Goal: Task Accomplishment & Management: Manage account settings

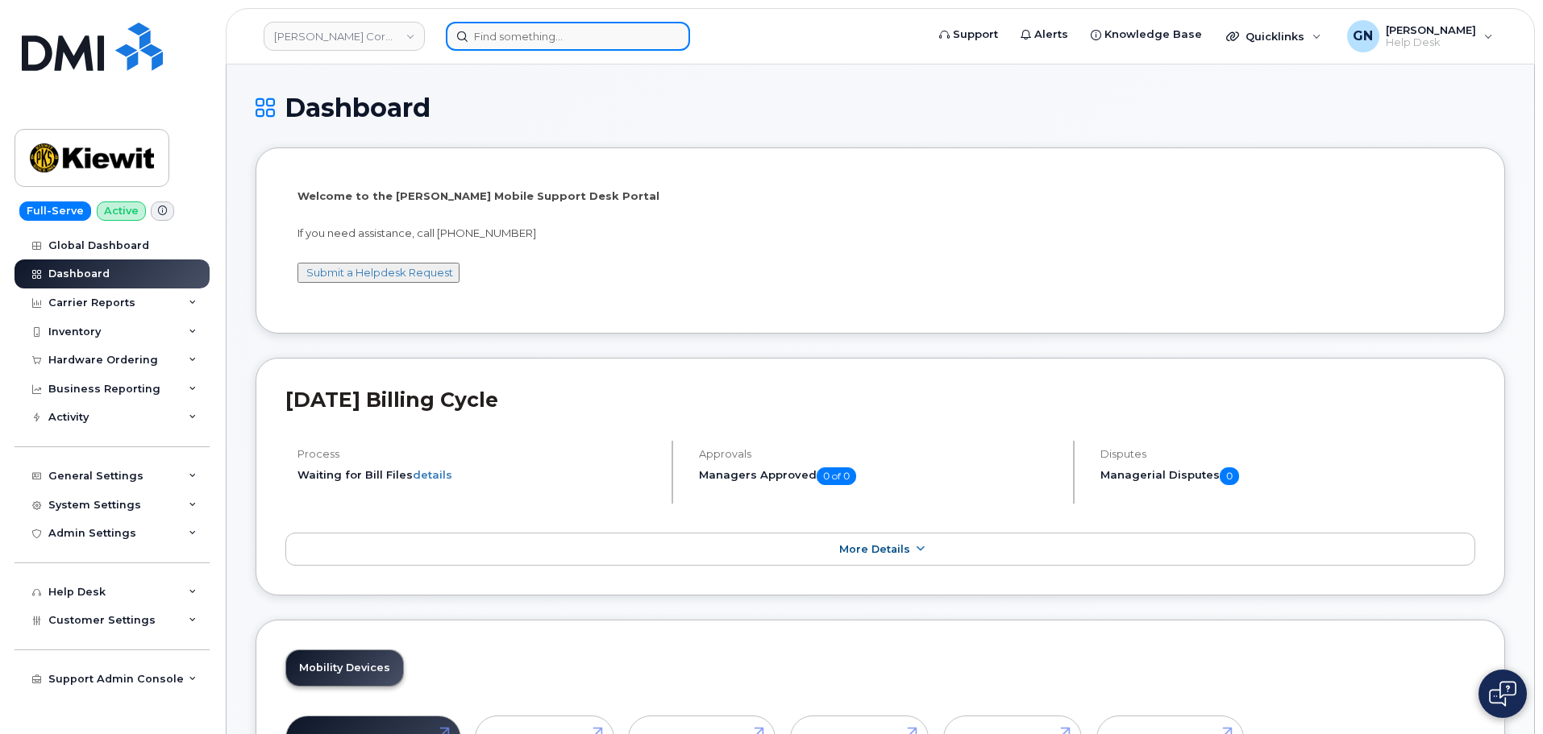
click at [545, 41] on input at bounding box center [568, 36] width 244 height 29
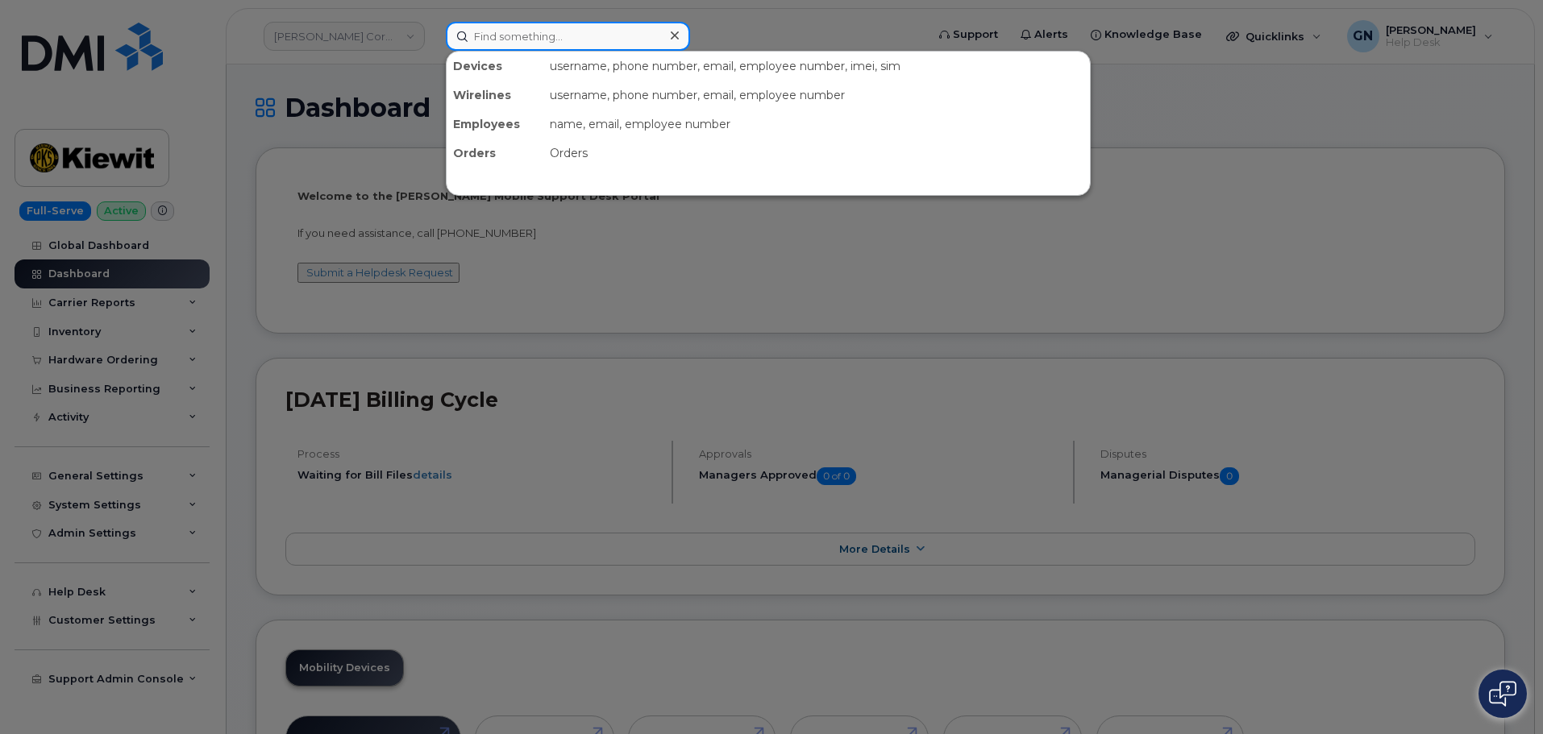
paste input "4064288994"
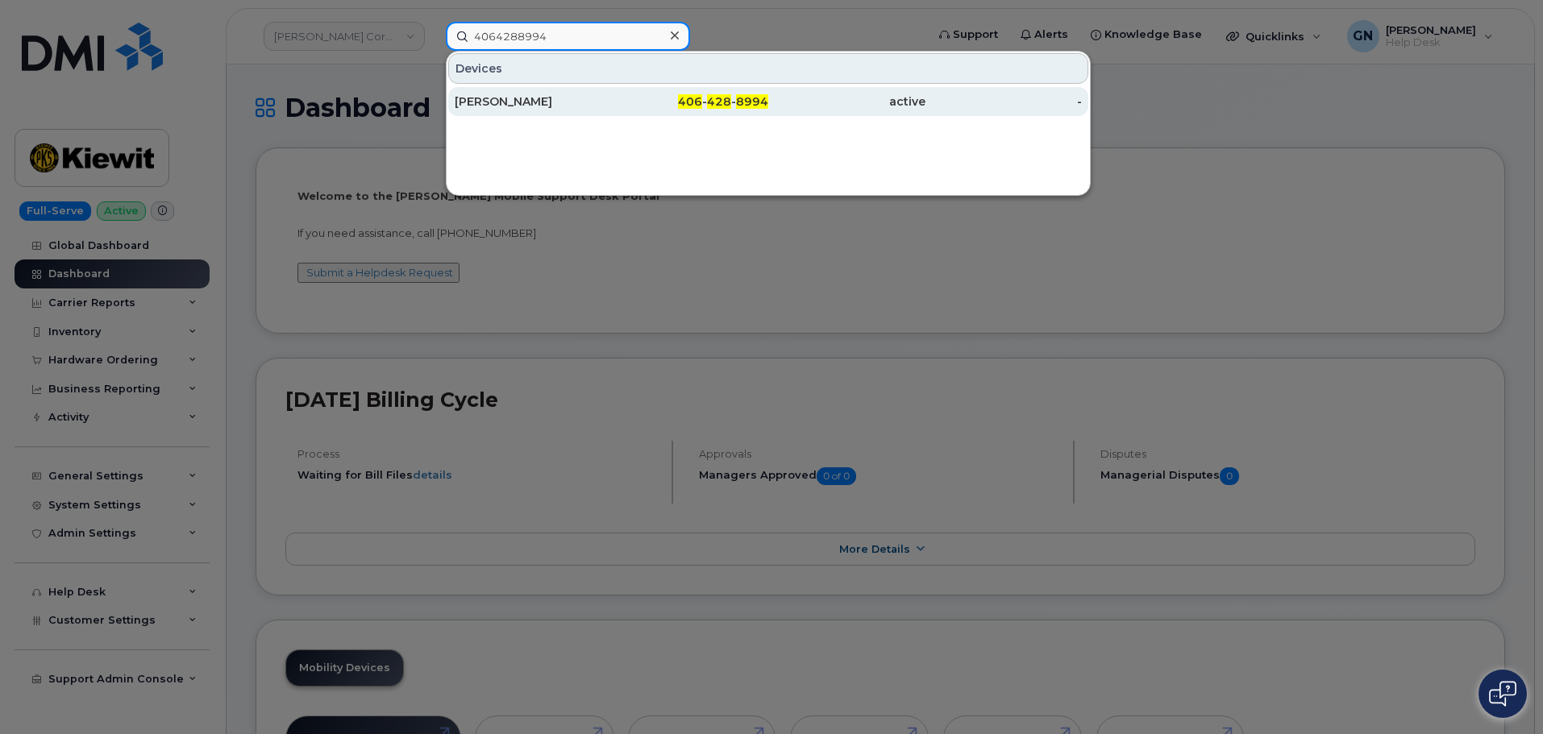
type input "4064288994"
click at [632, 102] on div "406 - 428 - 8994" at bounding box center [690, 102] width 157 height 16
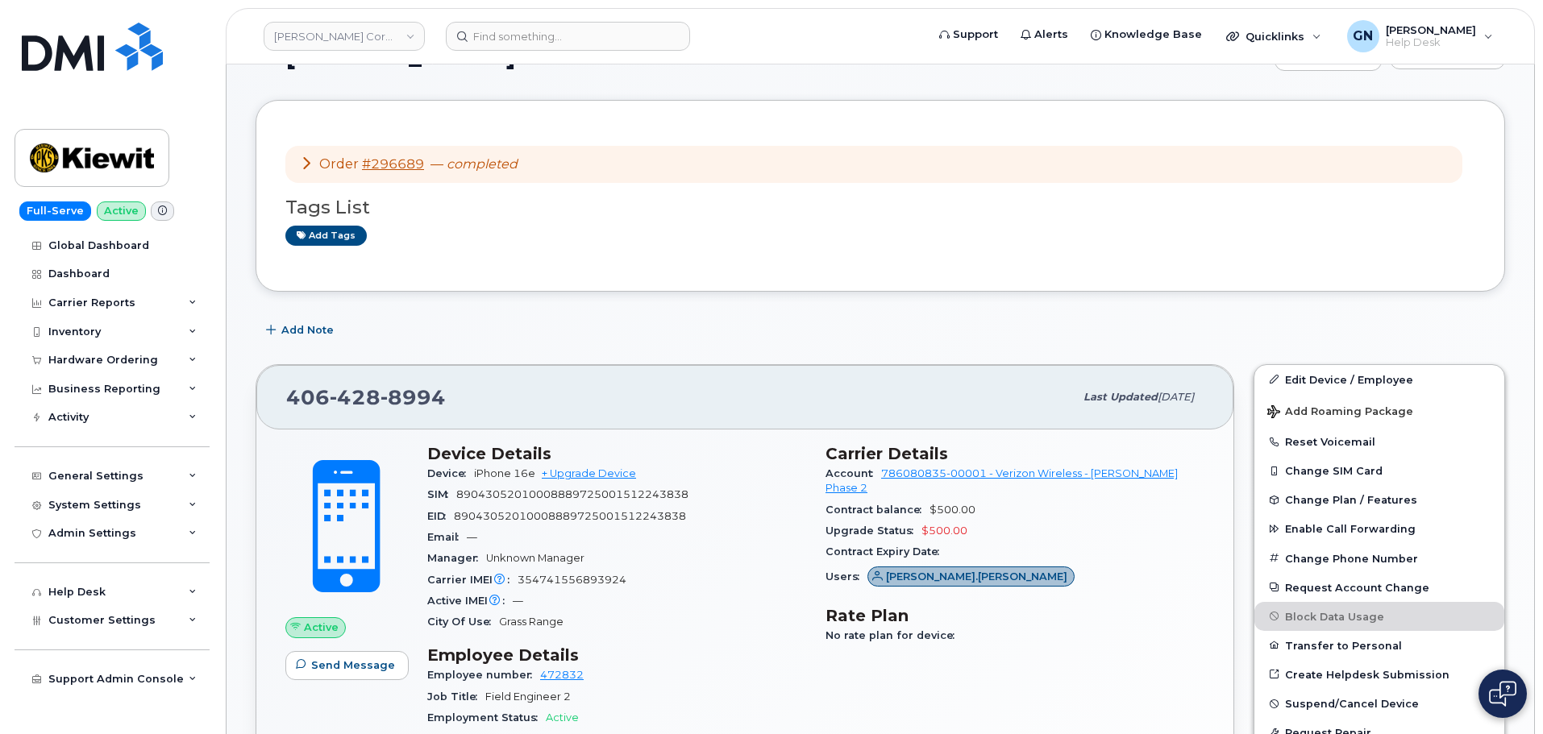
scroll to position [161, 0]
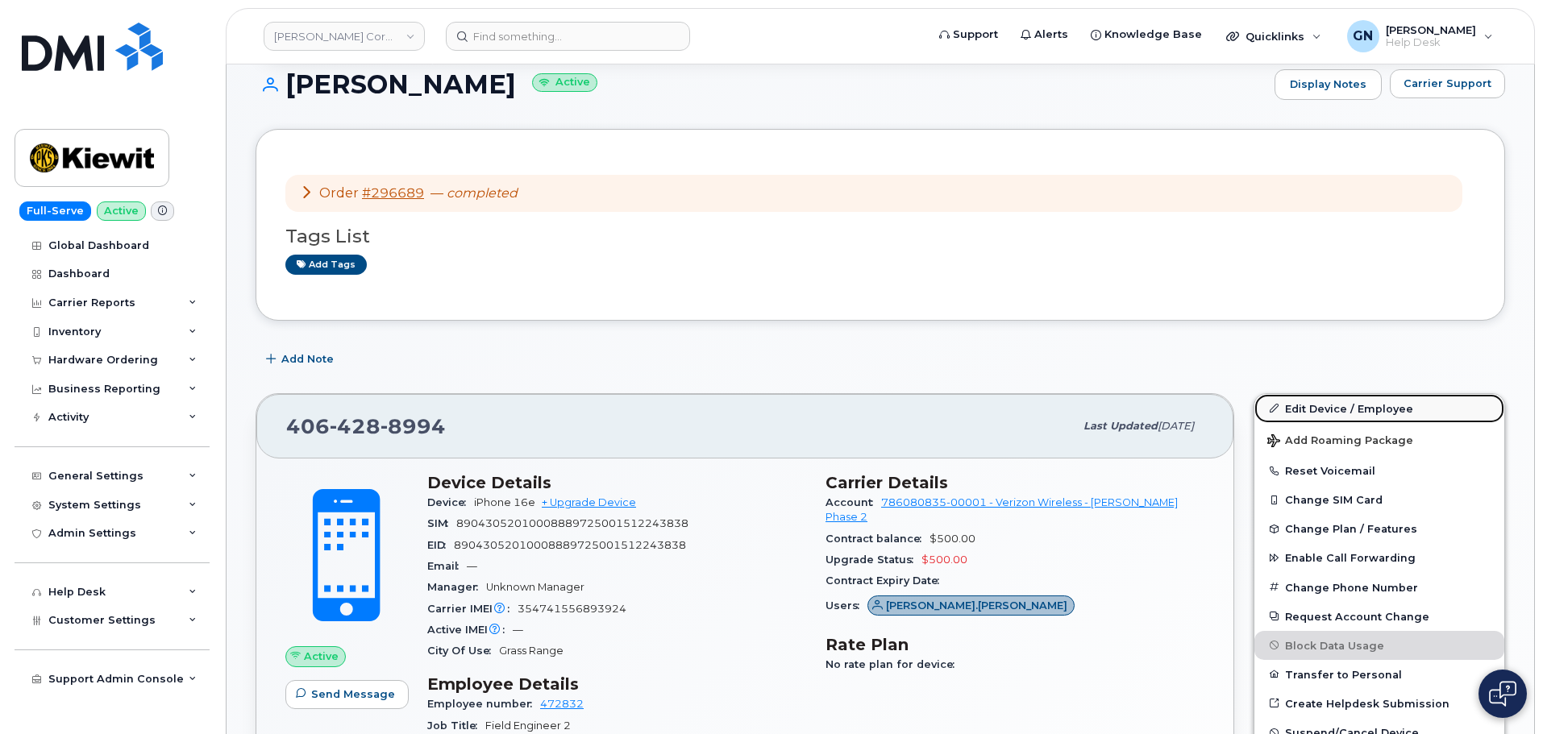
click at [1303, 406] on link "Edit Device / Employee" at bounding box center [1379, 408] width 250 height 29
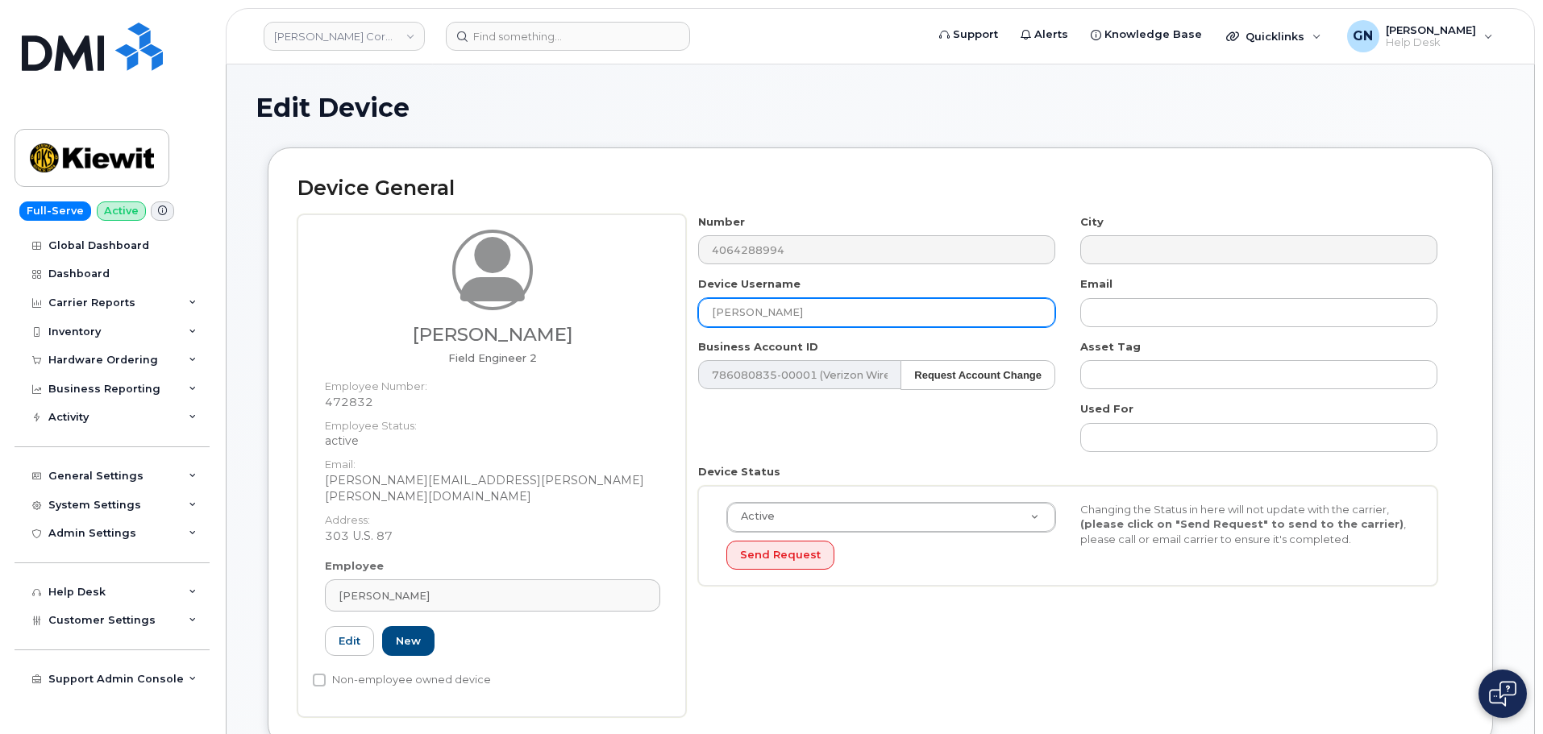
click at [800, 311] on input "[PERSON_NAME]" at bounding box center [876, 312] width 357 height 29
click at [798, 310] on input "Richard Riche" at bounding box center [876, 312] width 357 height 29
click at [797, 310] on input "Richard Riche" at bounding box center [876, 312] width 357 height 29
type input "R"
paste input "Jaydan Nees-Fredrickson"
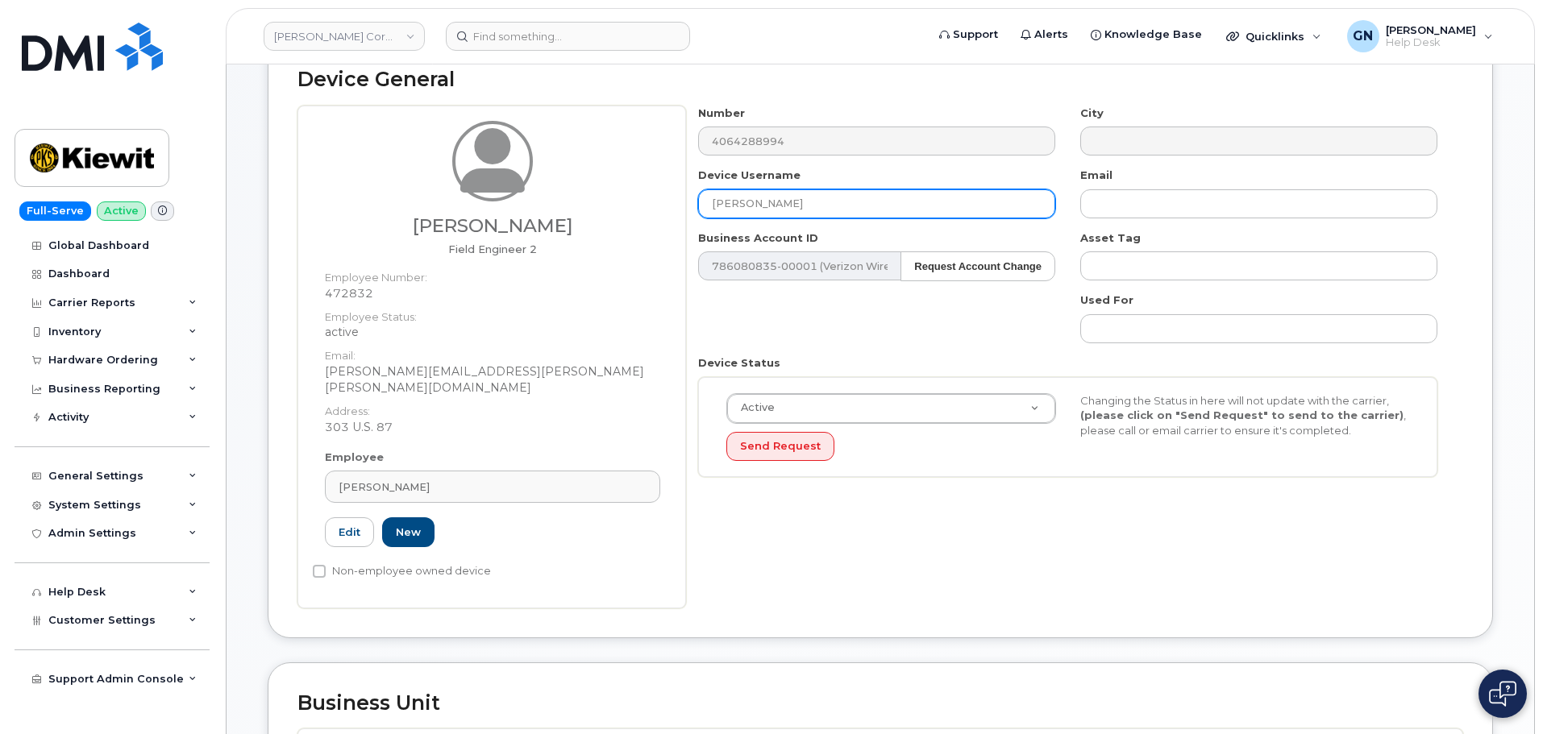
scroll to position [81, 0]
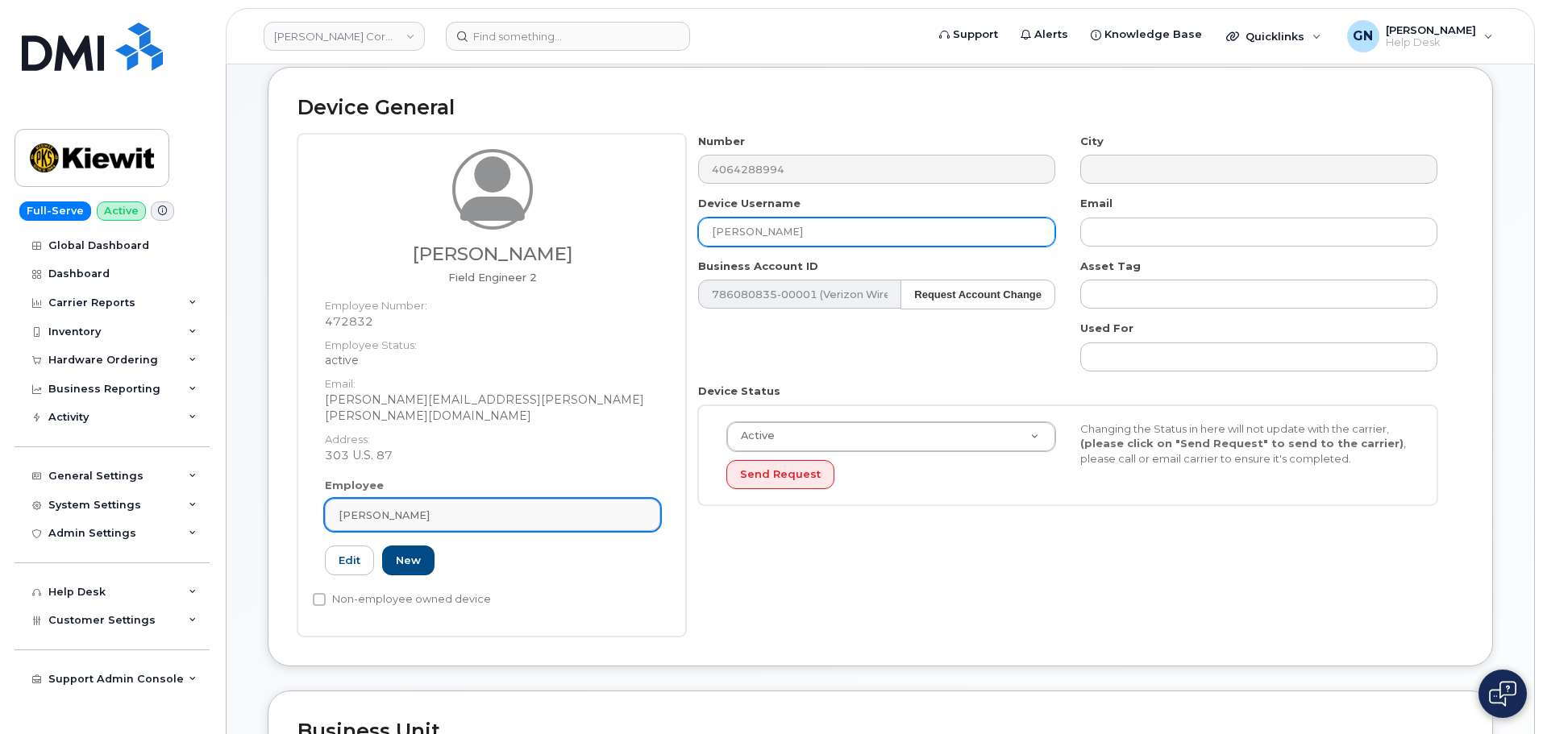
type input "Jaydan Nees-Fredrickson"
click at [426, 508] on div "Jackson Daly" at bounding box center [493, 515] width 308 height 15
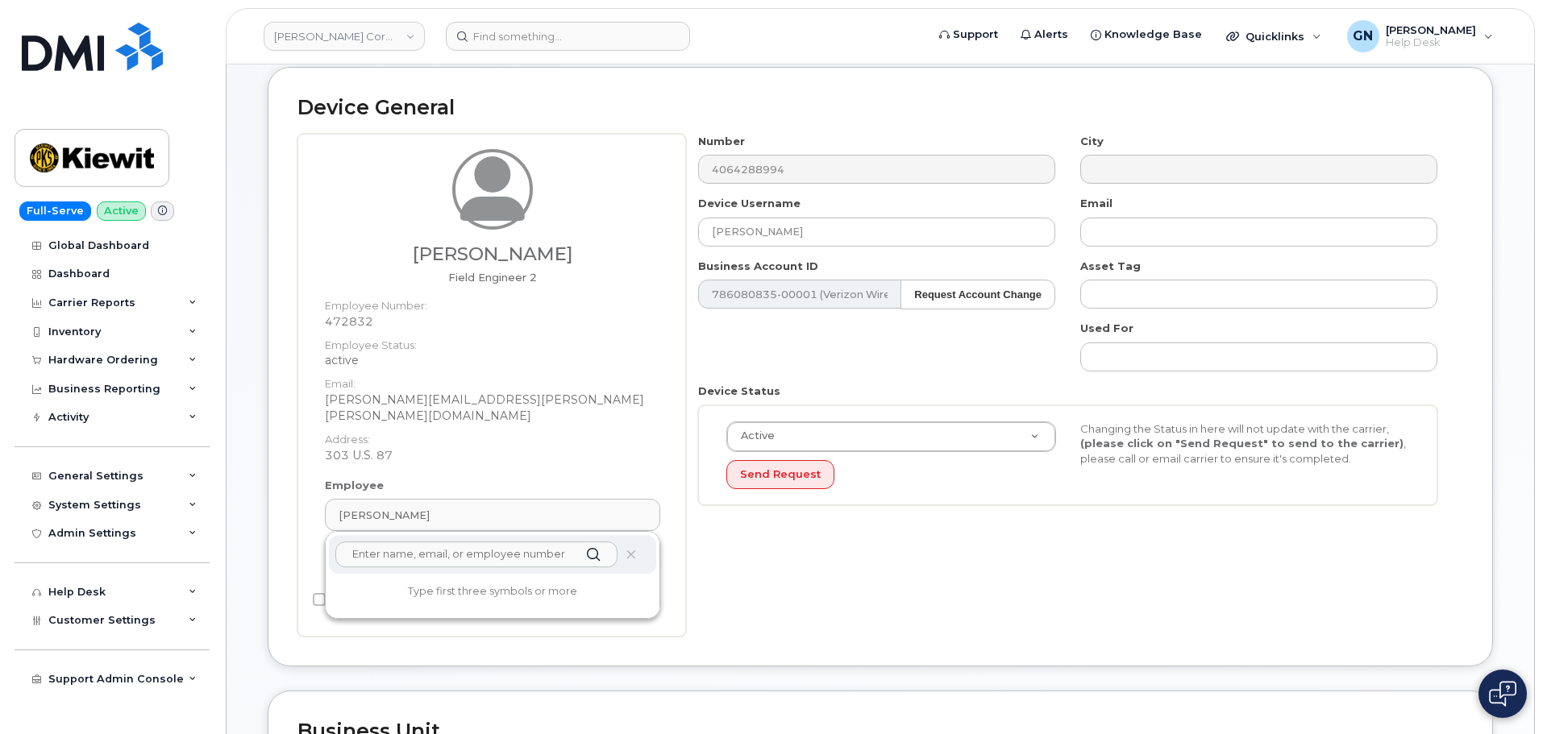
paste input "Jaydan Nees-Fredrickson"
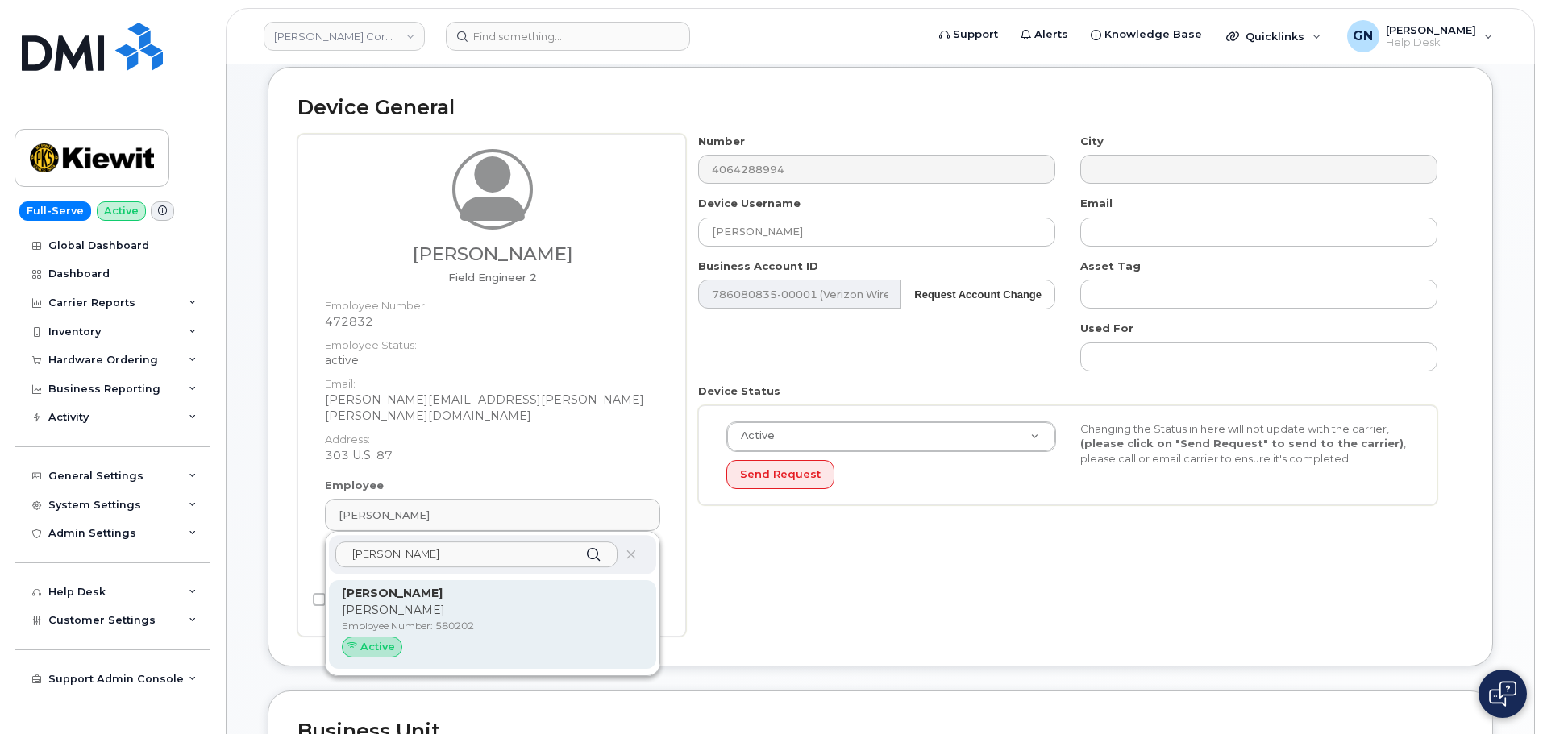
type input "Jaydan Nees-Fredrickson"
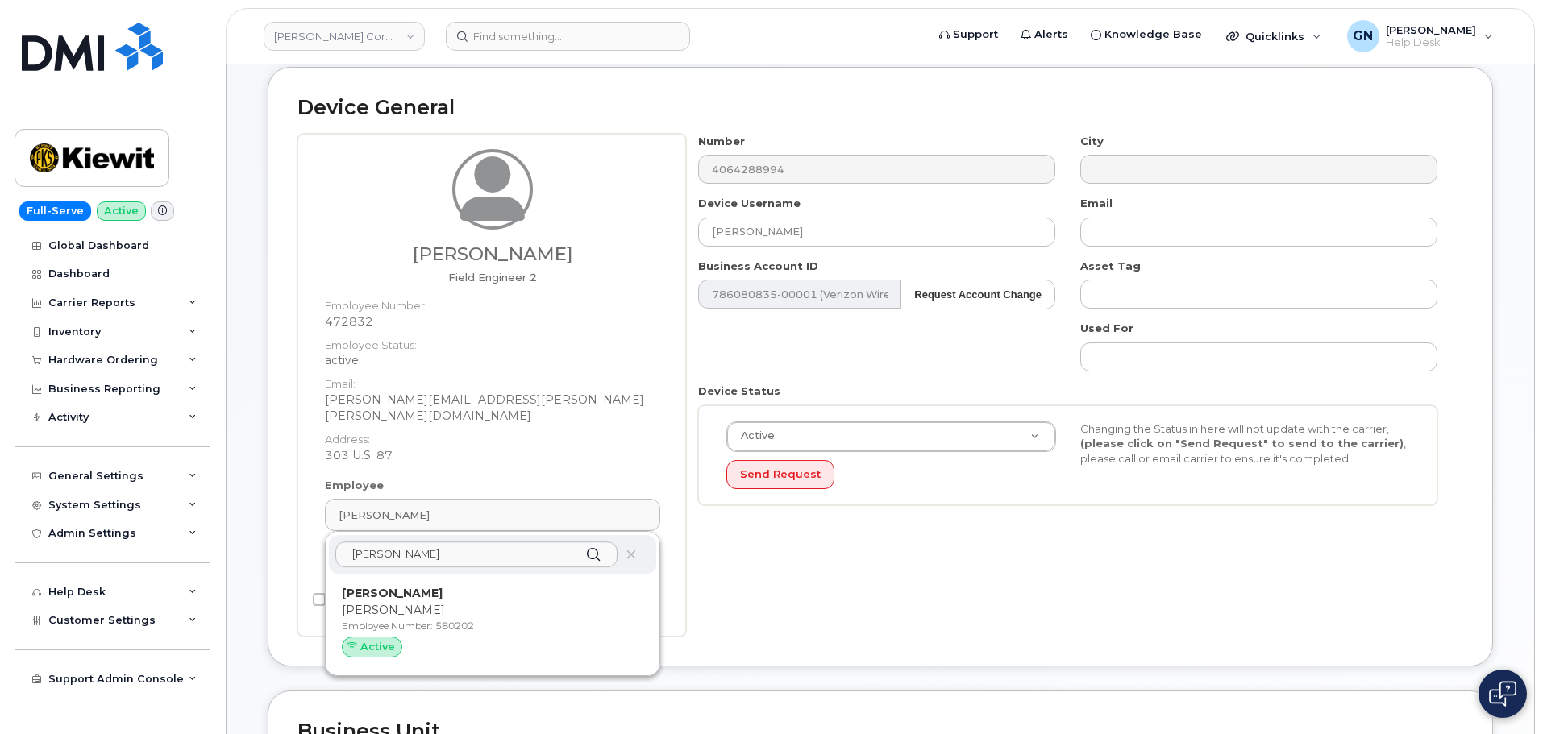
drag, startPoint x: 449, startPoint y: 599, endPoint x: 833, endPoint y: 91, distance: 636.5
click at [448, 602] on p "Jaydan" at bounding box center [492, 610] width 301 height 17
type input "580202"
type input "jaydan.neesfredricks@kiewit.com"
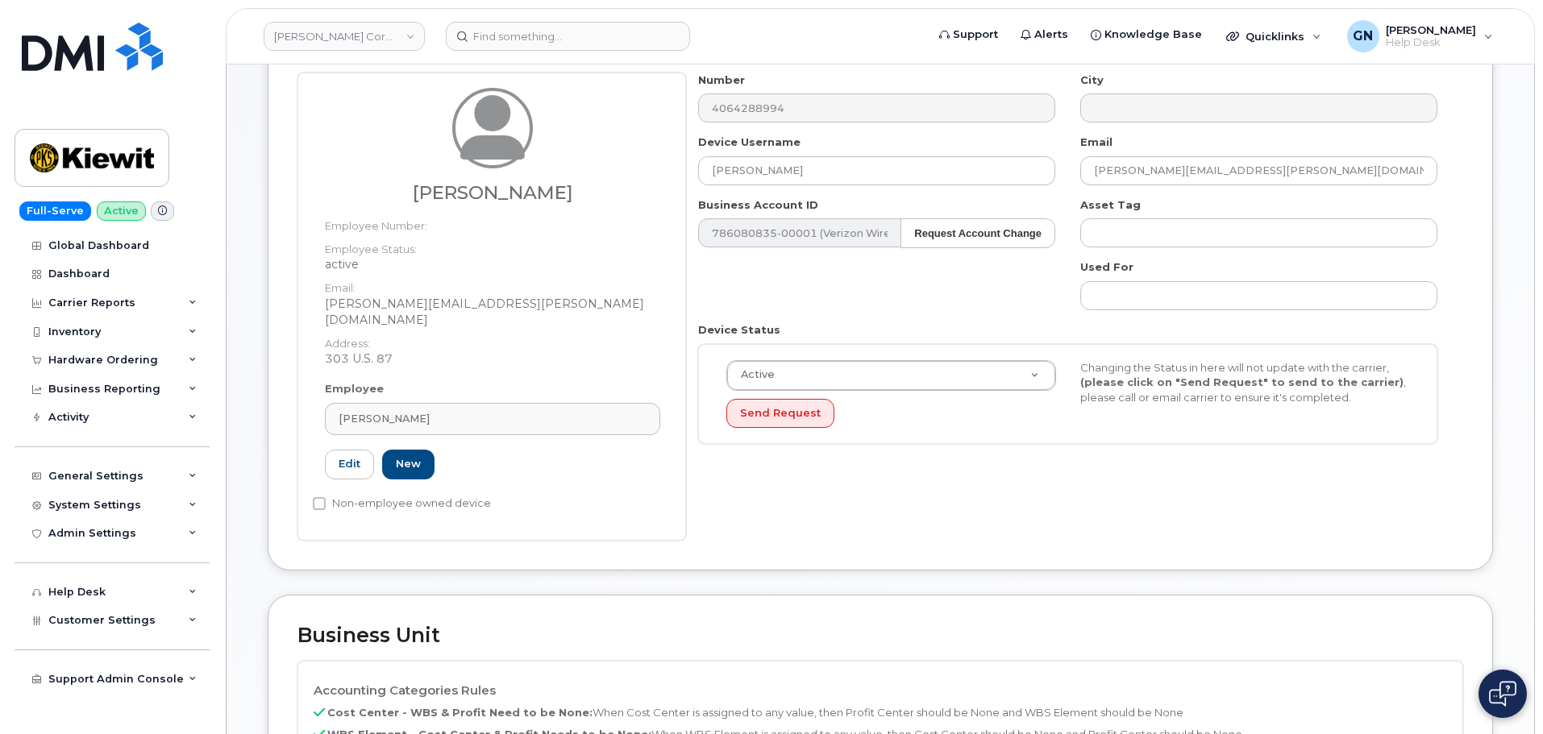
scroll to position [161, 0]
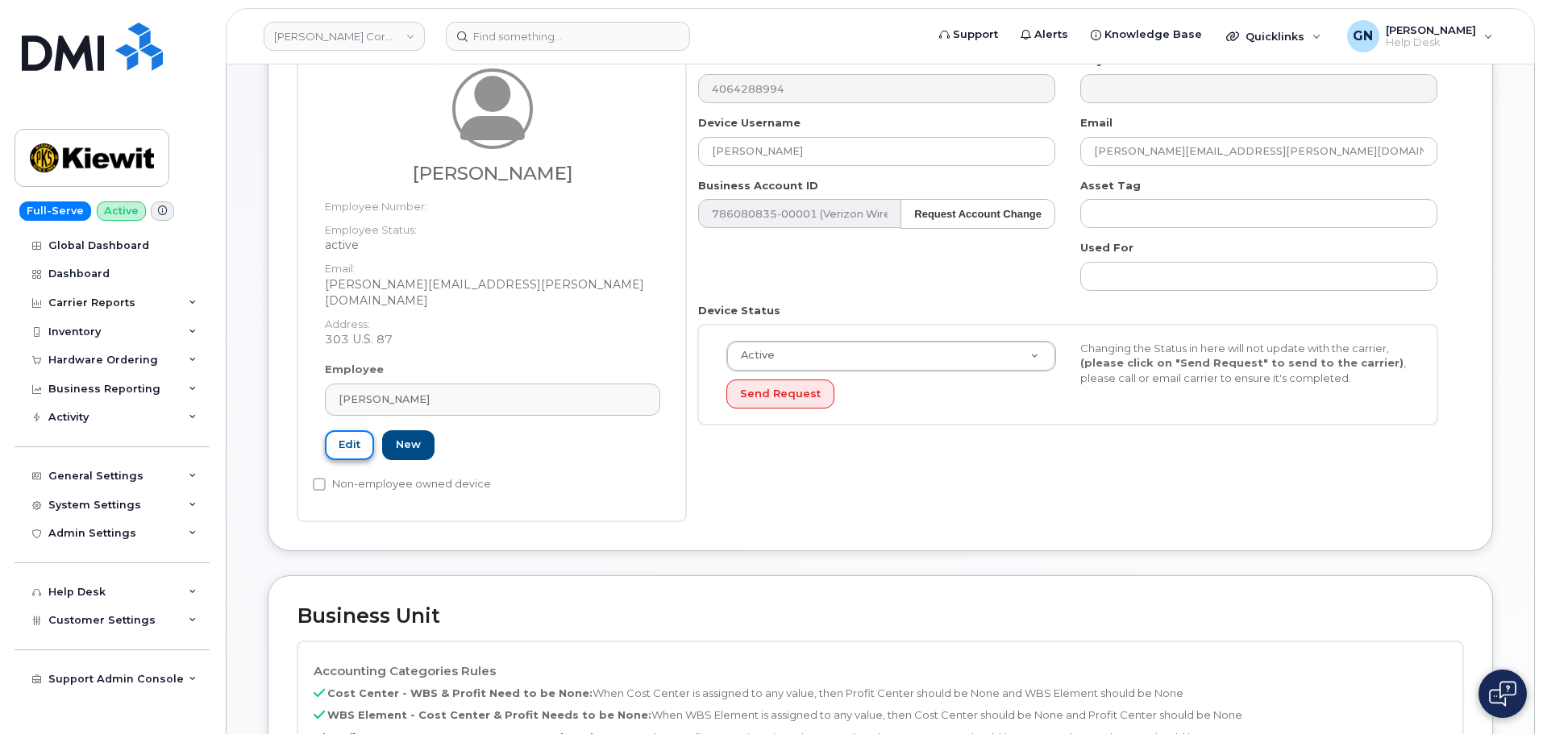
click at [351, 438] on link "Edit" at bounding box center [349, 445] width 49 height 30
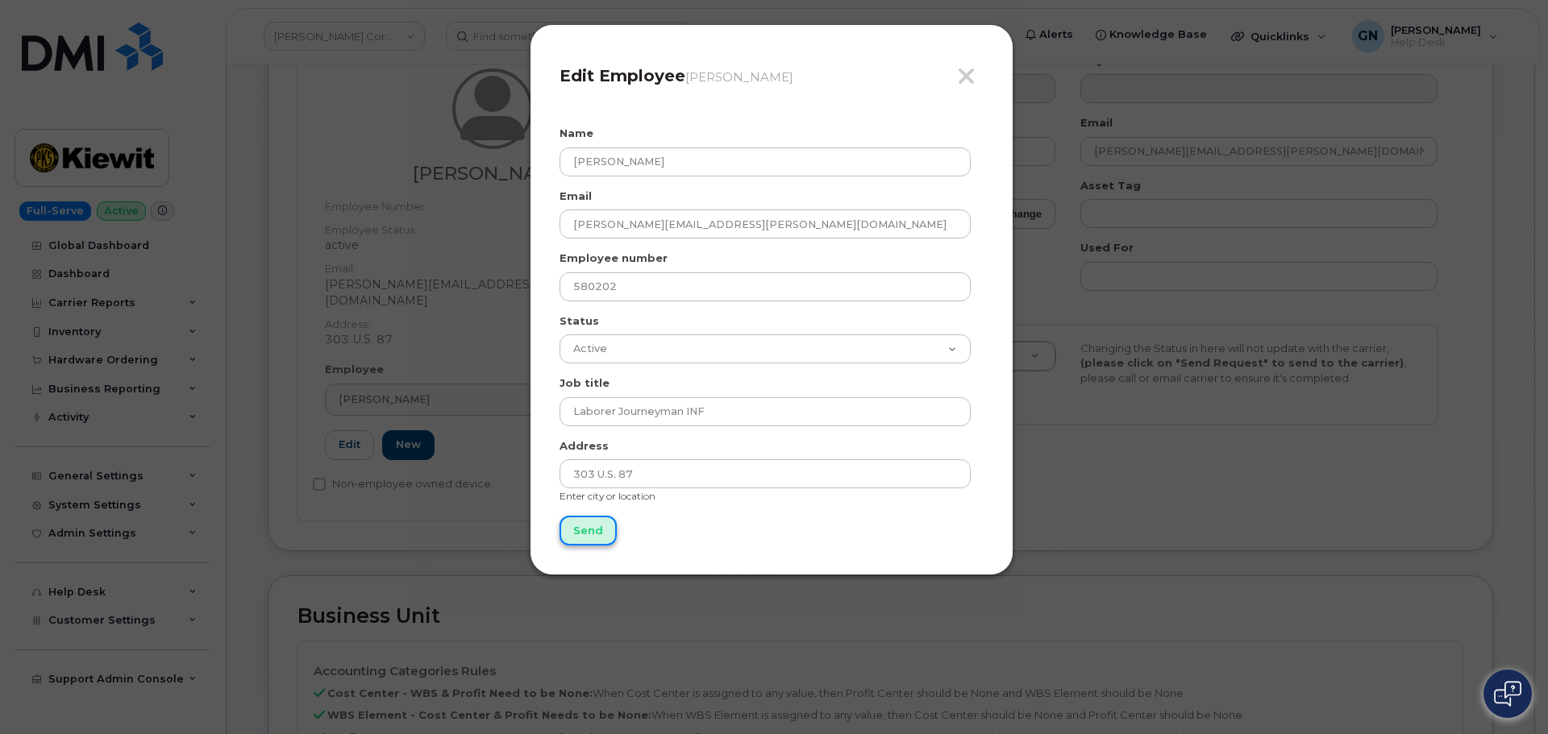
click at [601, 538] on input "Send" at bounding box center [587, 531] width 57 height 30
type input "Send"
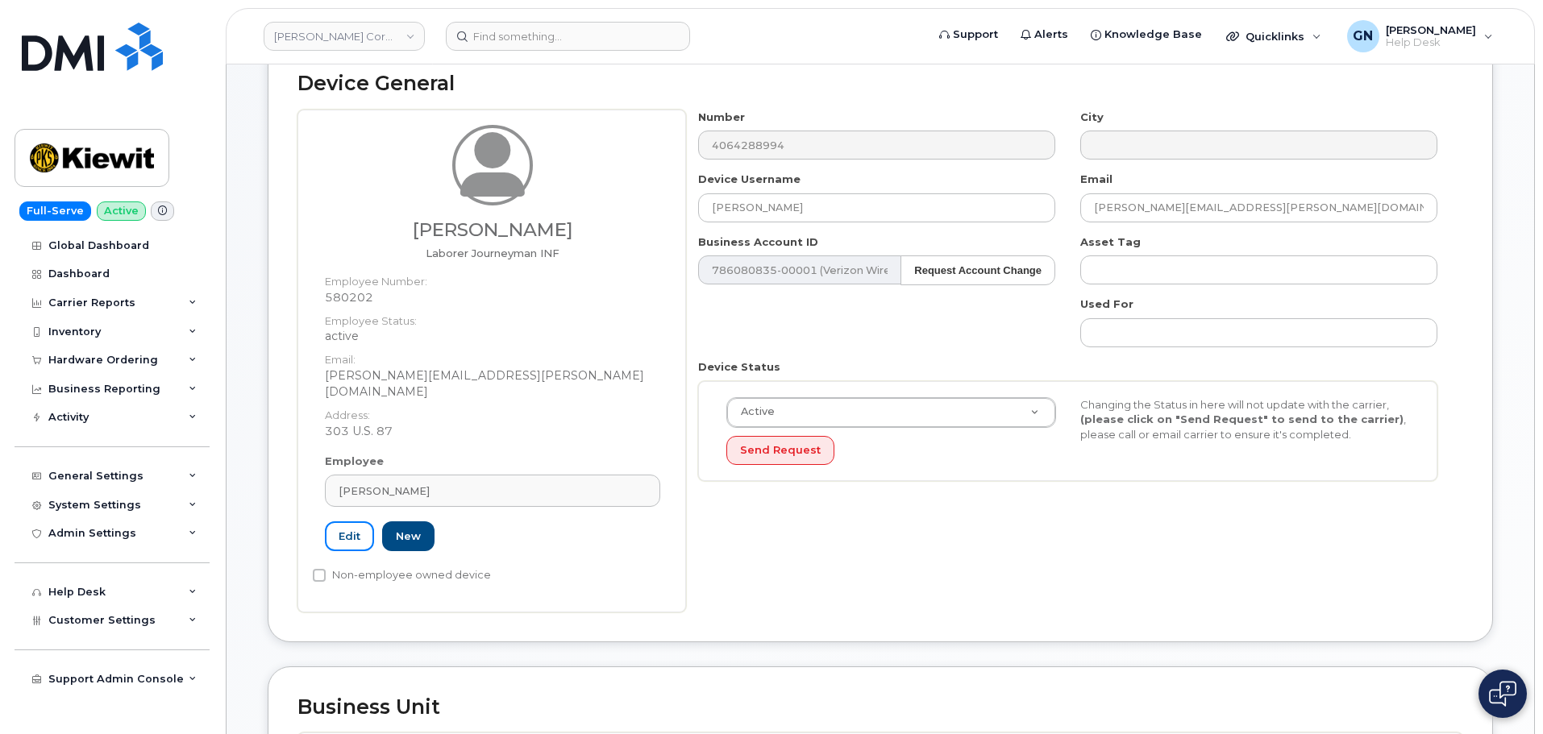
scroll to position [0, 0]
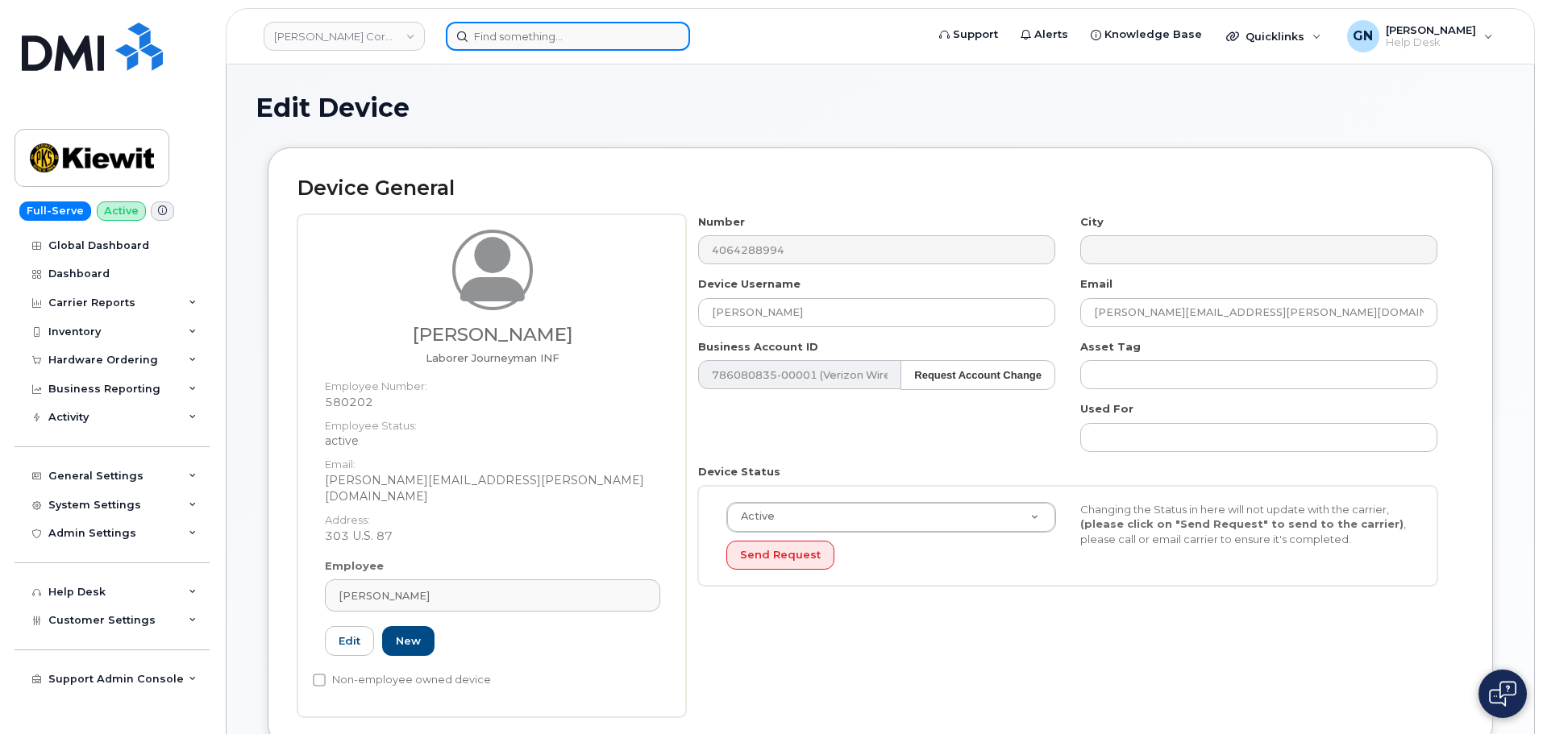
click at [553, 36] on input at bounding box center [568, 36] width 244 height 29
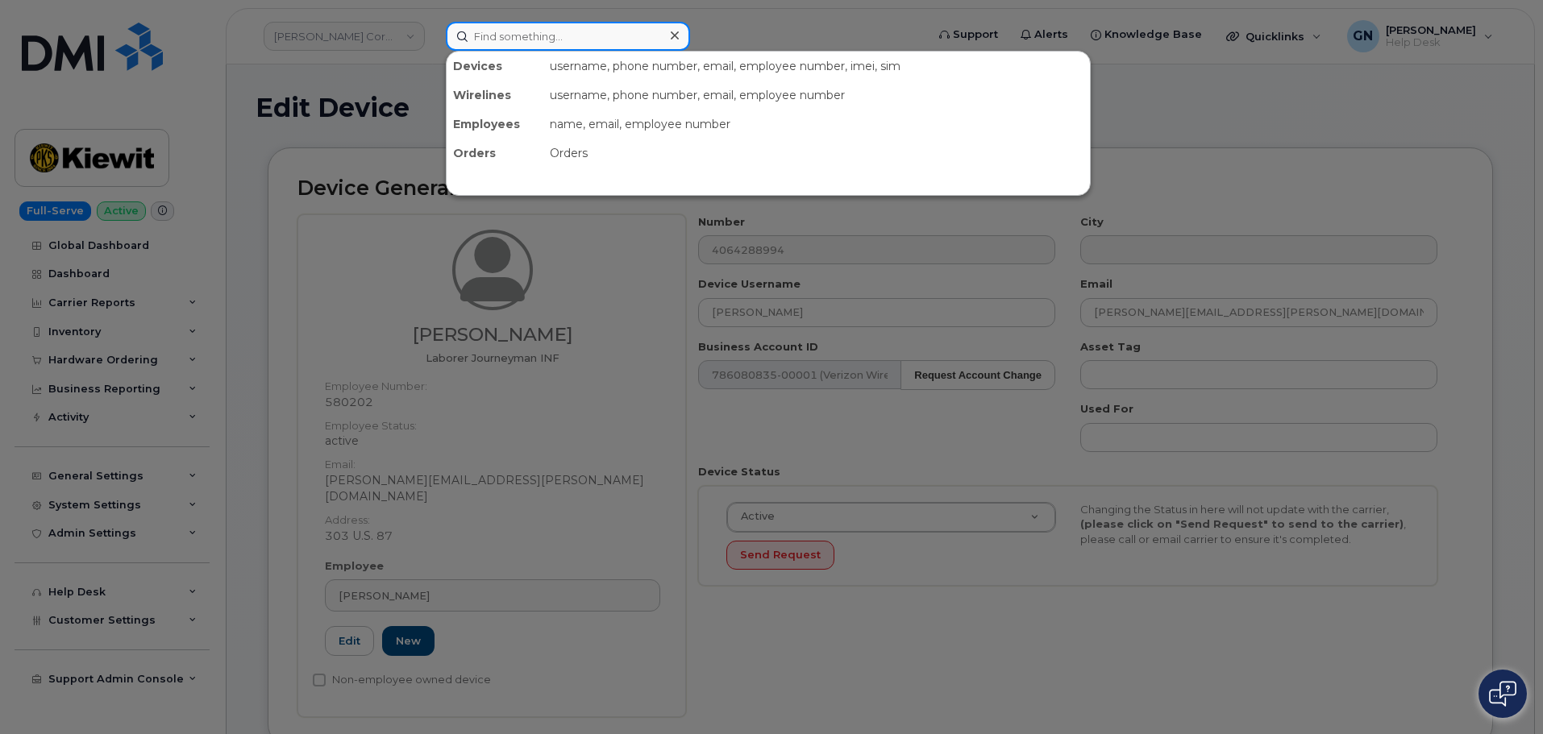
paste input "4064288994"
type input "4064288994"
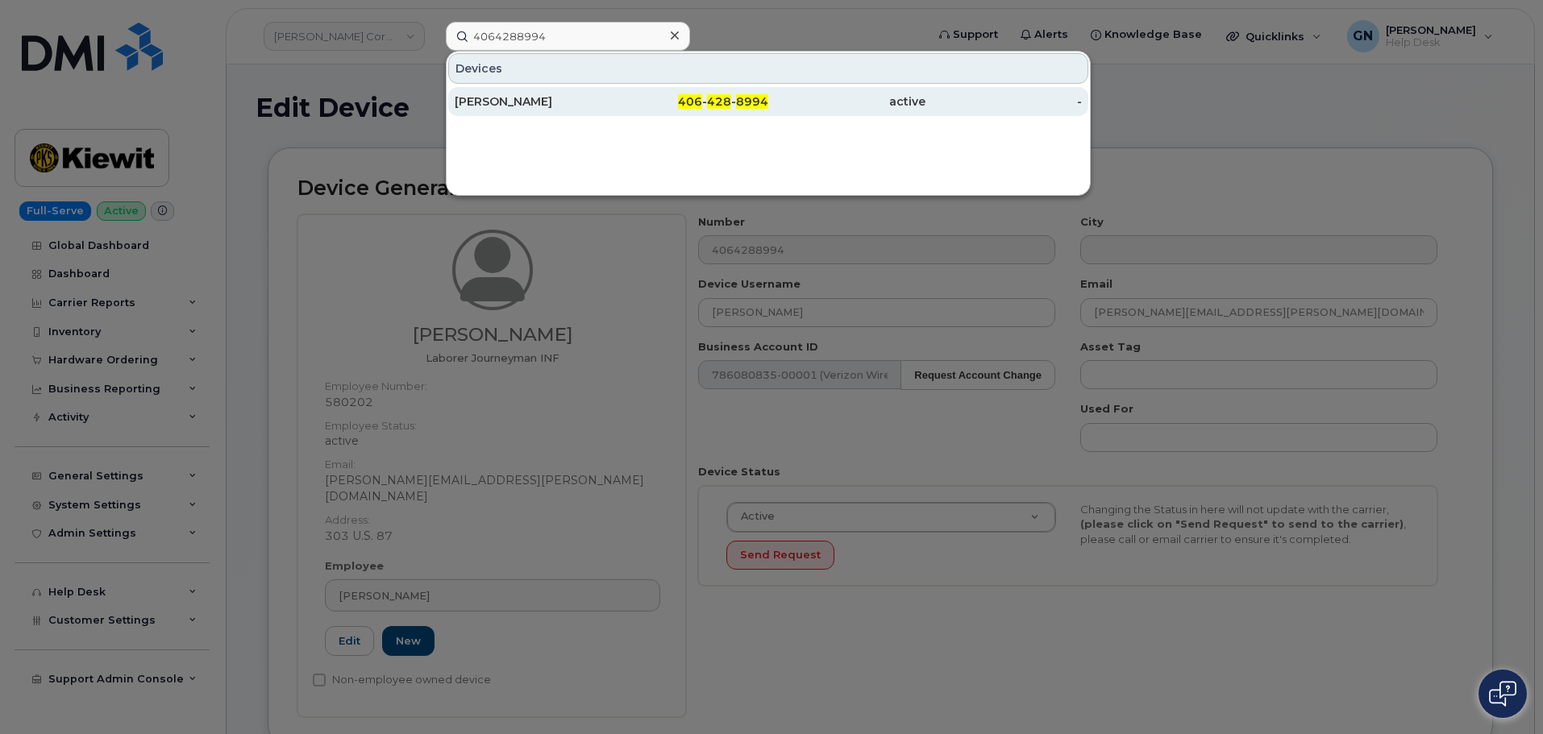
click at [602, 102] on div "Richard Riche" at bounding box center [533, 102] width 157 height 16
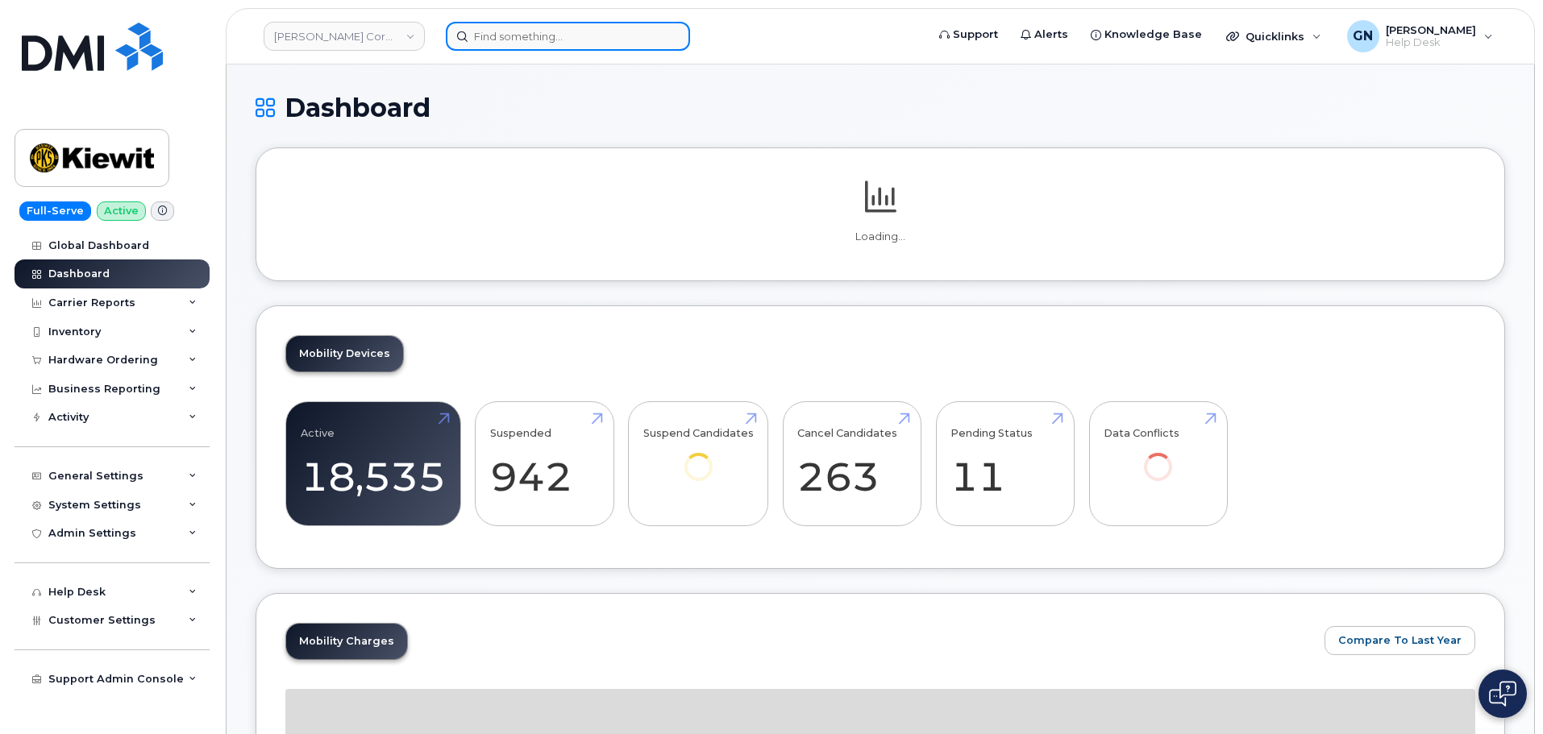
click at [547, 44] on input at bounding box center [568, 36] width 244 height 29
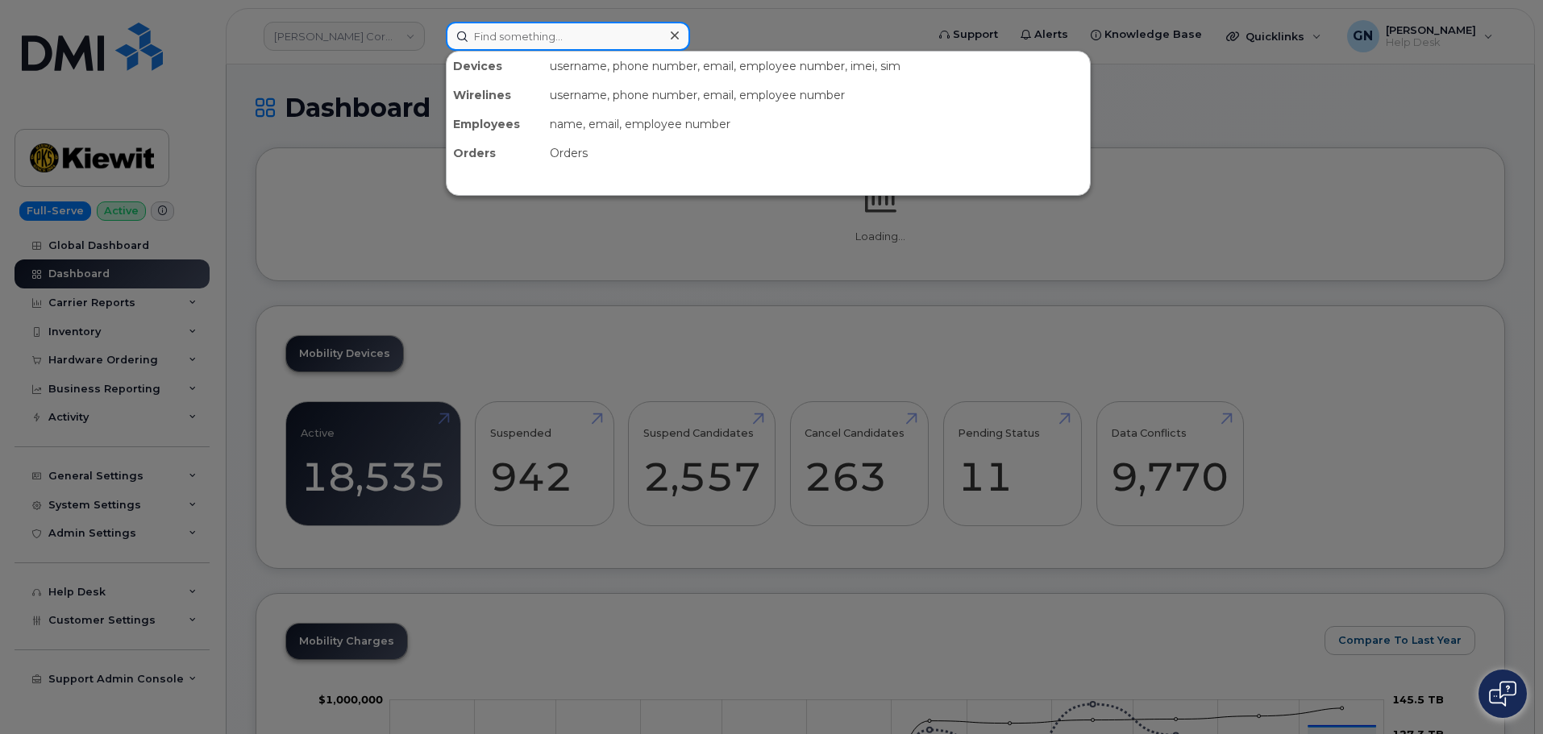
paste input "Jaydan Nees"
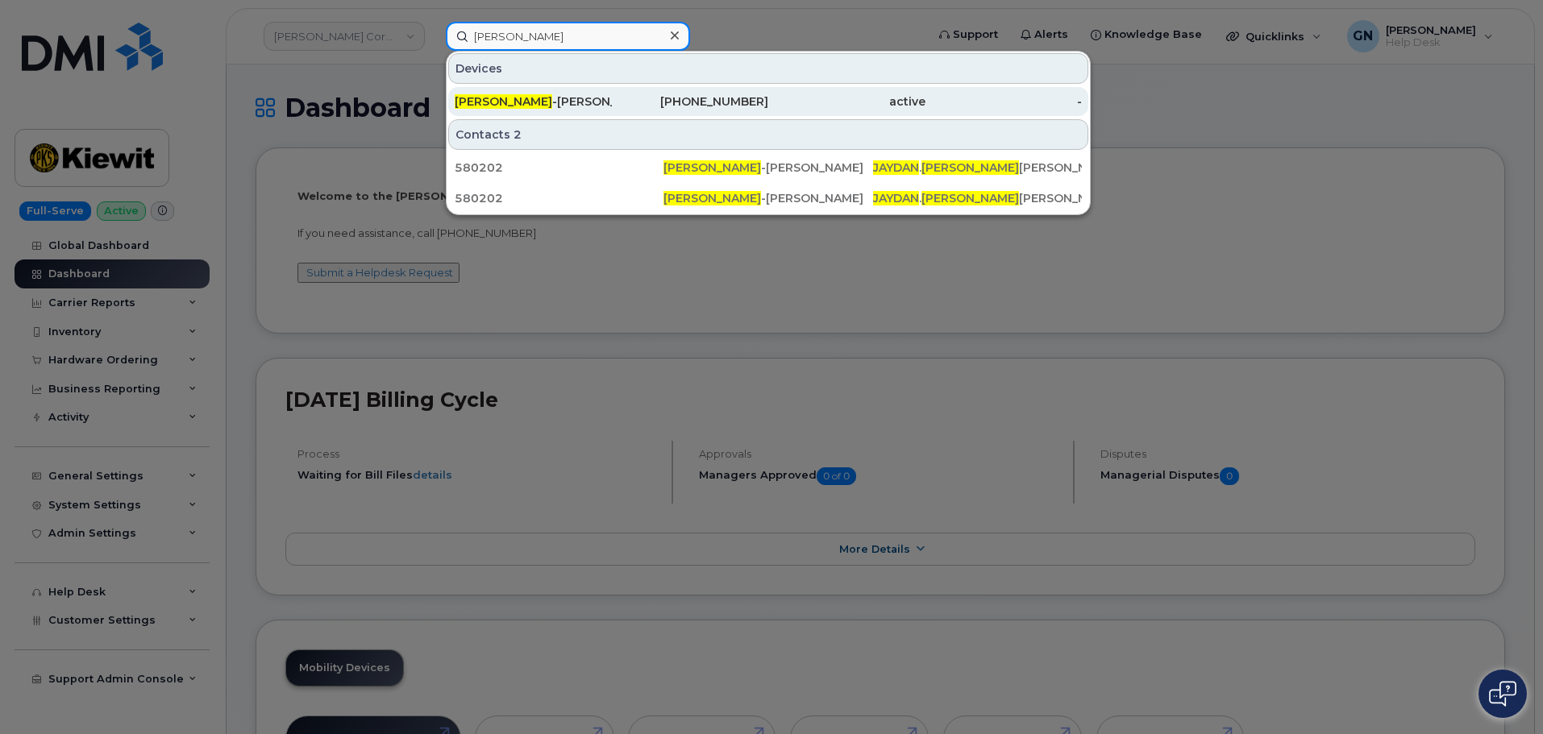
type input "Jaydan Nees"
click at [532, 106] on div "Jaydan Nees -Fredrickson" at bounding box center [533, 102] width 157 height 16
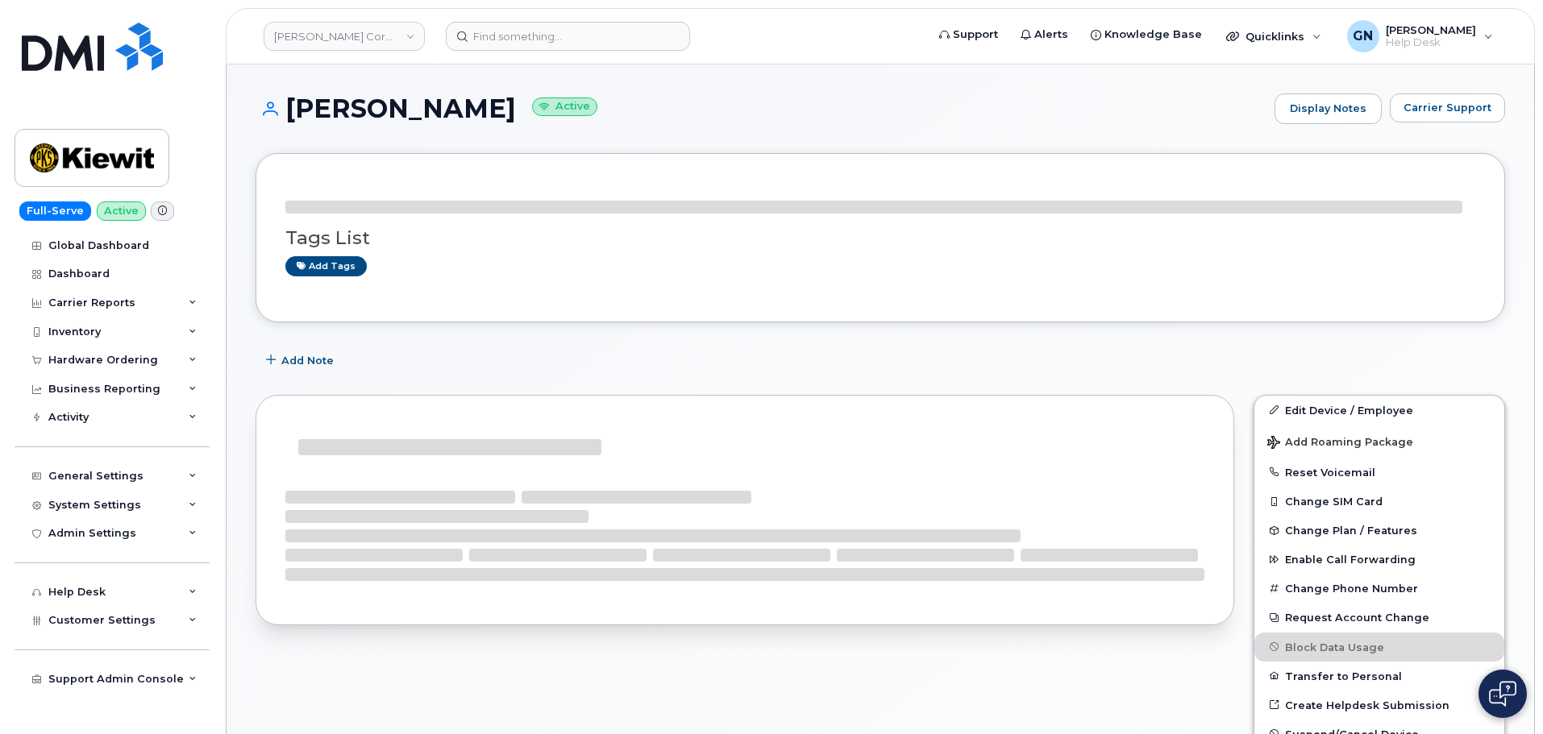
drag, startPoint x: 529, startPoint y: 102, endPoint x: 308, endPoint y: 101, distance: 220.9
click at [307, 101] on h1 "Jaydan Nees-Fredrickson Active" at bounding box center [761, 108] width 1011 height 28
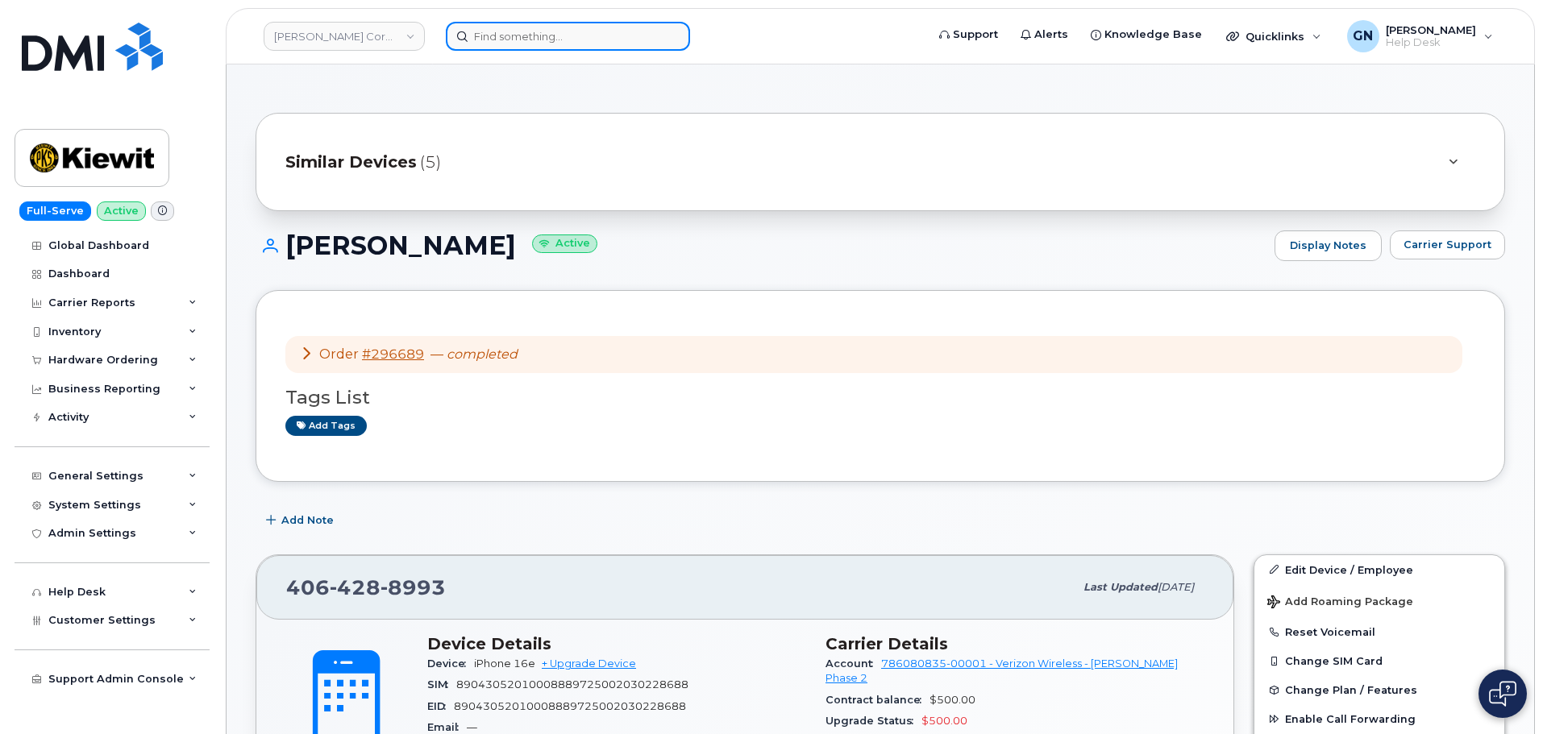
click at [581, 47] on input at bounding box center [568, 36] width 244 height 29
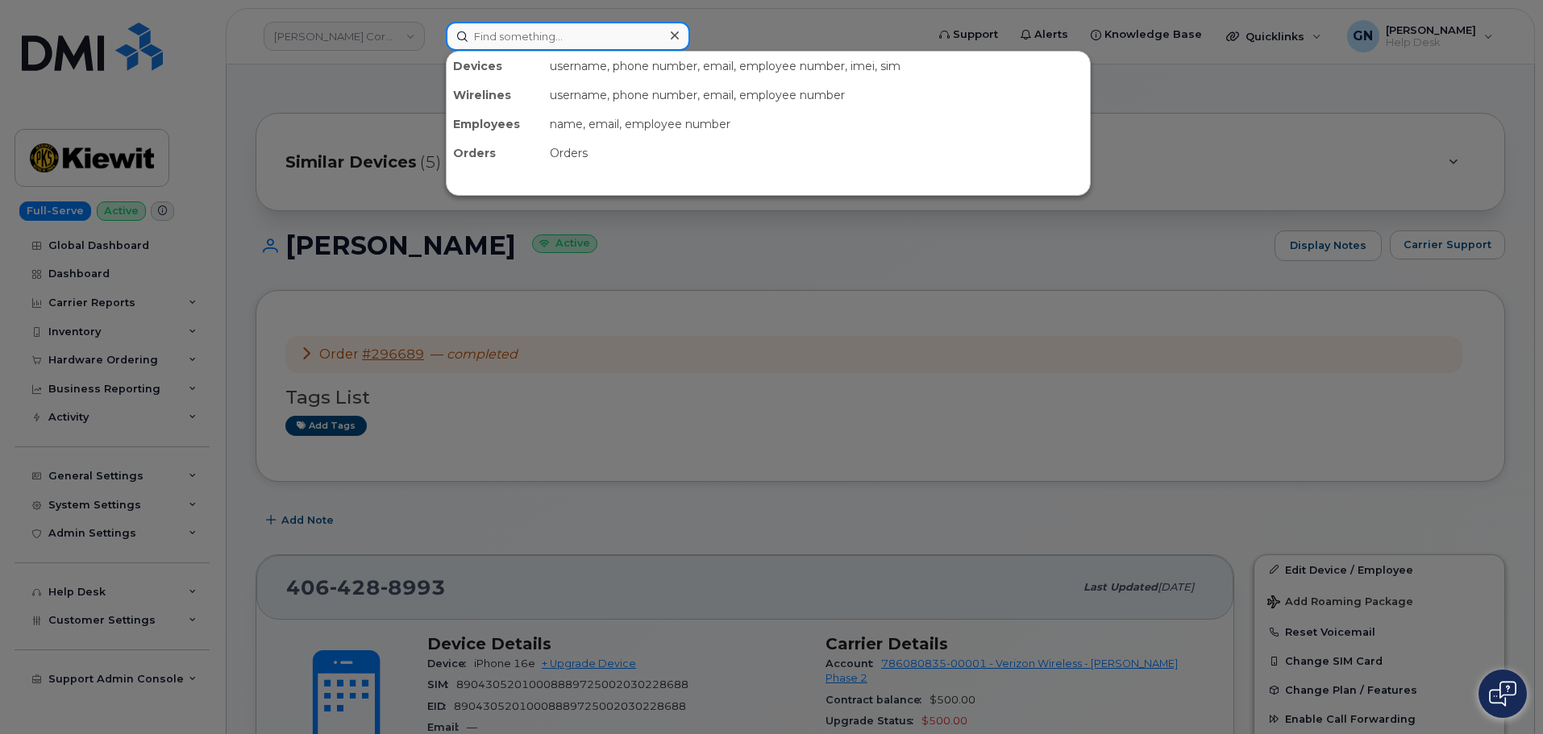
paste input "4064288994"
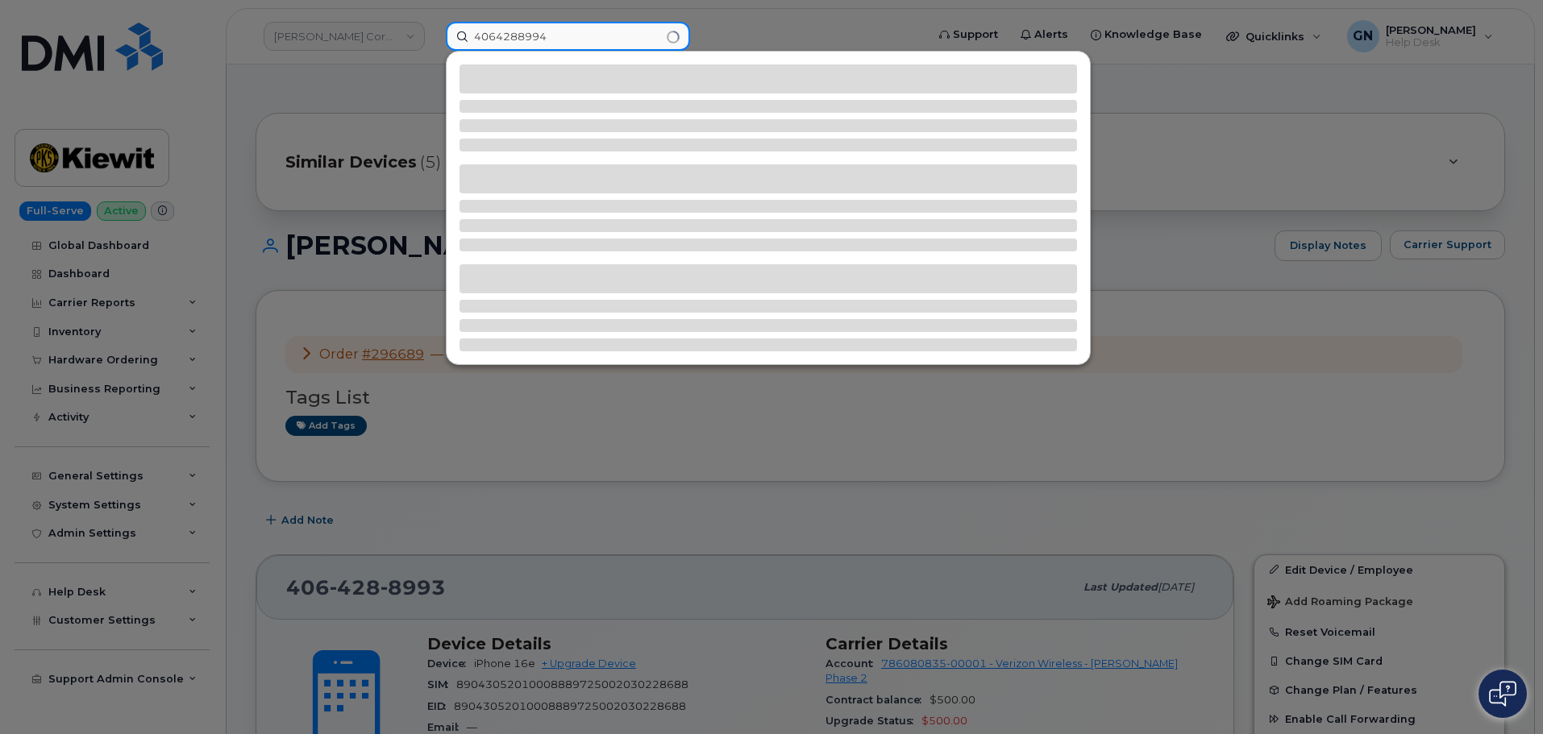
type input "4064288994"
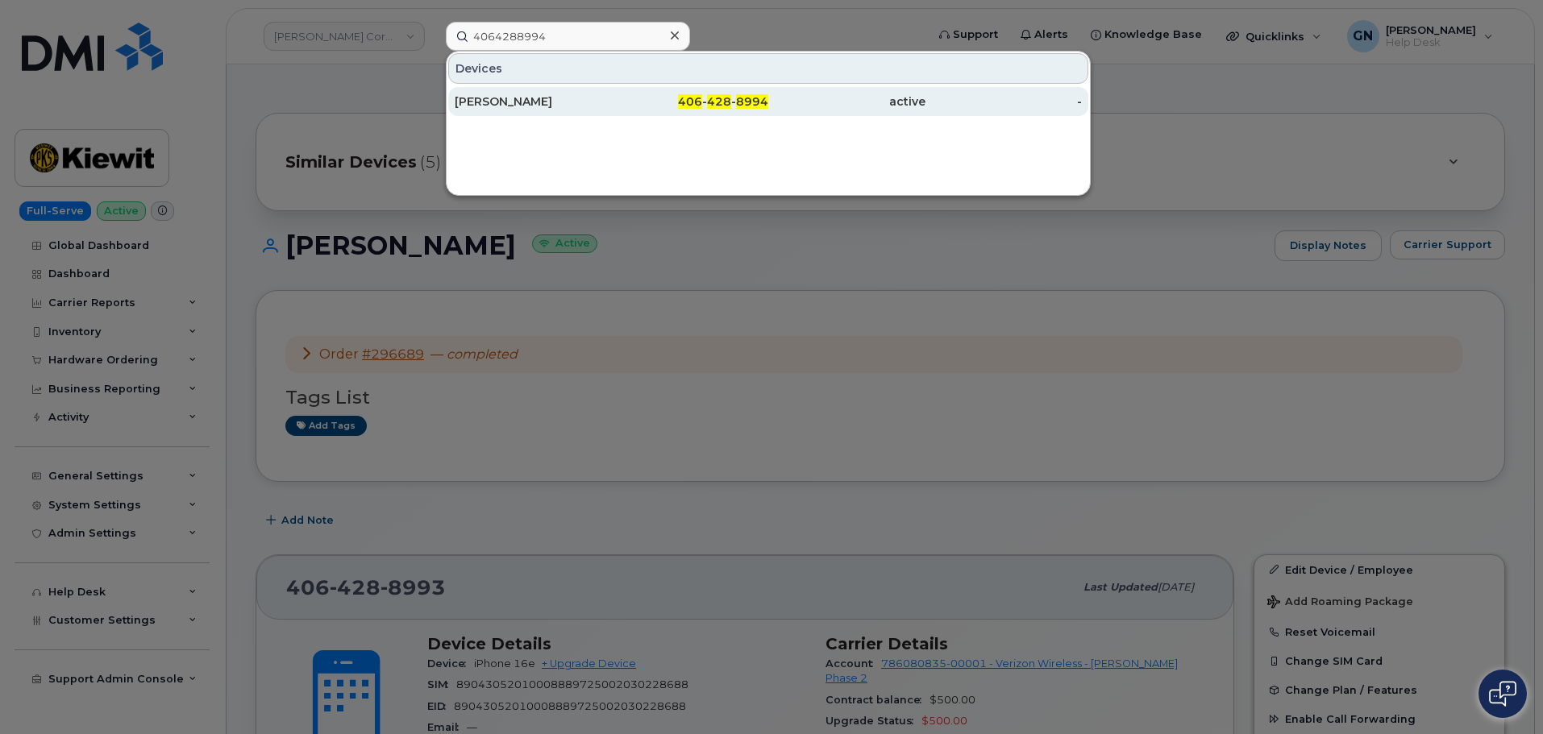
click at [590, 102] on div "Richard Riche" at bounding box center [533, 102] width 157 height 16
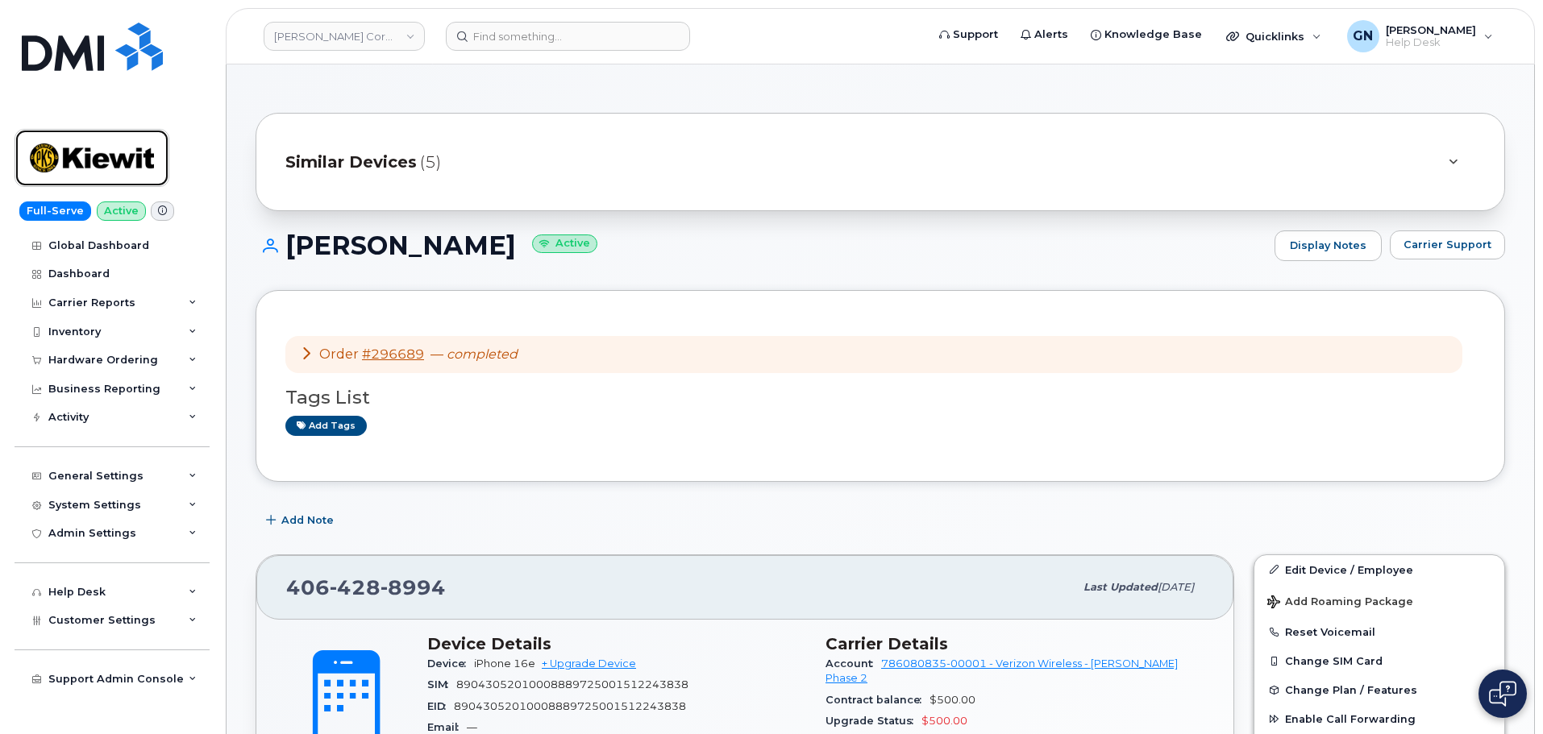
click at [131, 161] on img at bounding box center [92, 158] width 124 height 47
